Goal: Navigation & Orientation: Find specific page/section

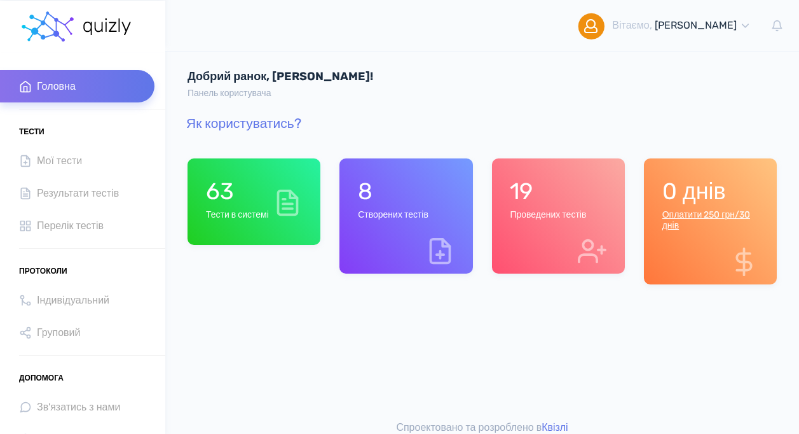
click at [229, 196] on h1 "63" at bounding box center [237, 190] width 63 height 27
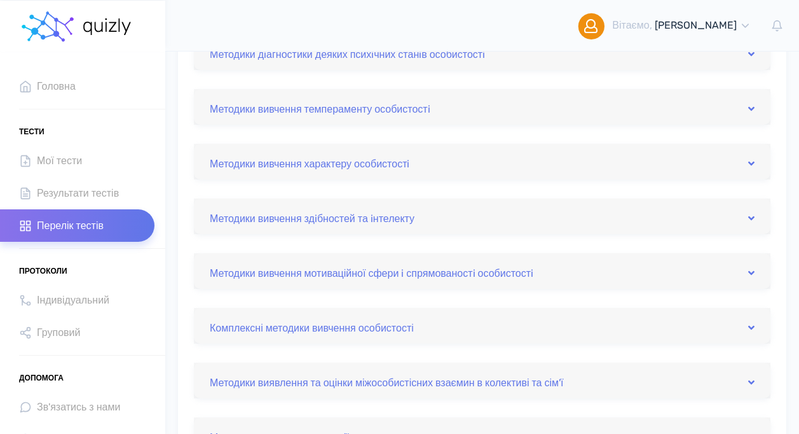
scroll to position [373, 0]
click at [441, 55] on link "Методики дiагностики деяких психiчних станiв особистостi" at bounding box center [482, 52] width 545 height 20
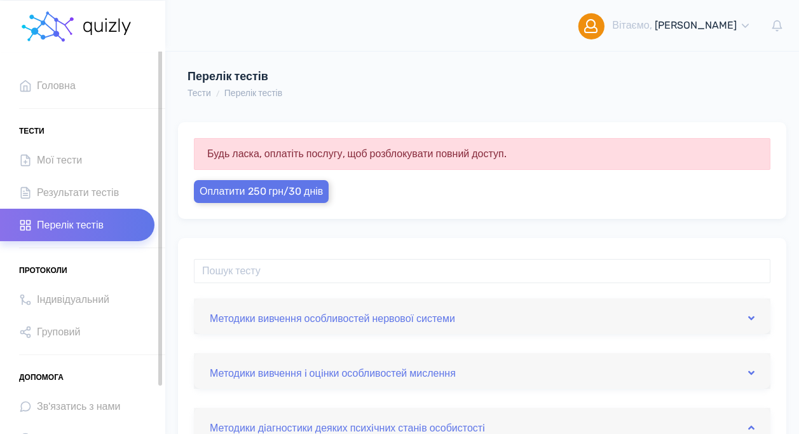
scroll to position [0, 0]
drag, startPoint x: 160, startPoint y: 200, endPoint x: 161, endPoint y: 119, distance: 81.4
click at [161, 119] on div at bounding box center [160, 218] width 4 height 335
click at [60, 228] on span "Перелік тестів" at bounding box center [70, 225] width 67 height 17
click at [51, 83] on span "Головна" at bounding box center [56, 86] width 39 height 17
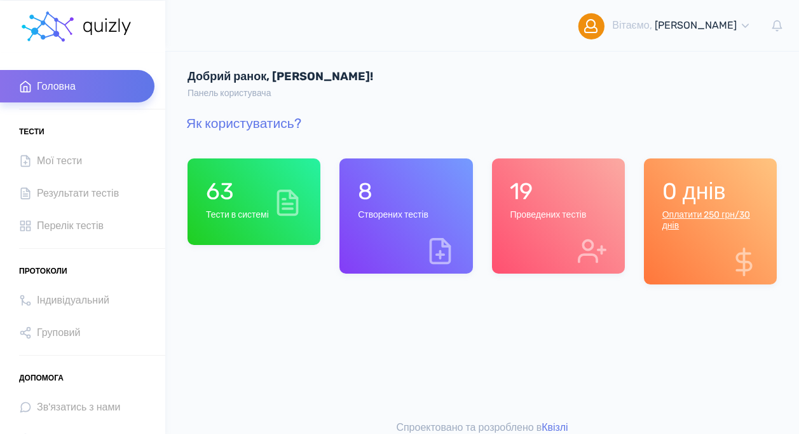
click at [378, 213] on h6 "Створених тестів" at bounding box center [393, 215] width 71 height 11
